Goal: Navigation & Orientation: Go to known website

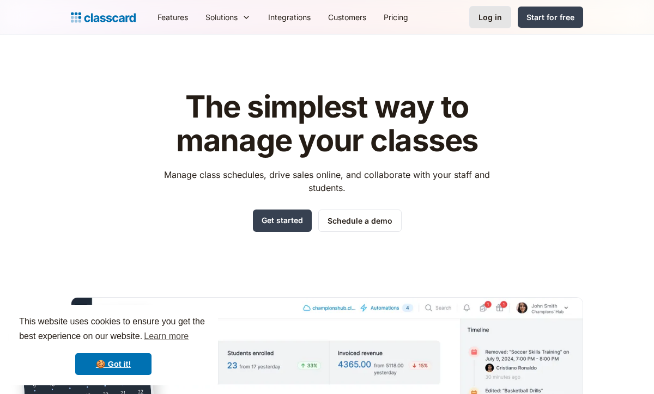
click at [490, 25] on link "Log in" at bounding box center [490, 17] width 42 height 22
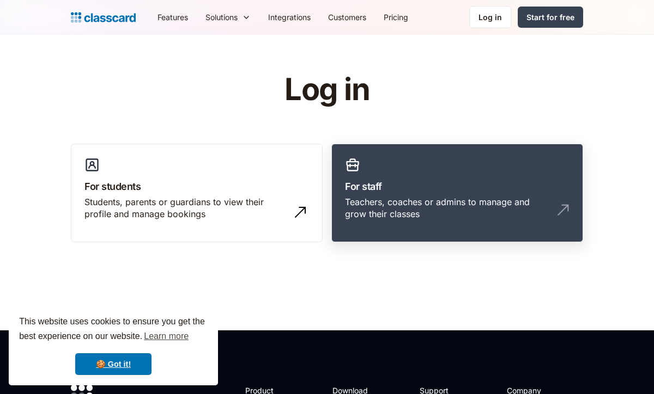
click at [374, 188] on h3 "For staff" at bounding box center [457, 186] width 224 height 15
